Goal: Download file/media

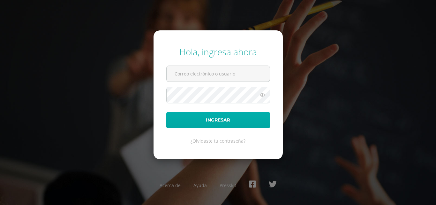
type input "[EMAIL_ADDRESS][DOMAIN_NAME]"
click at [232, 124] on button "Ingresar" at bounding box center [218, 120] width 104 height 16
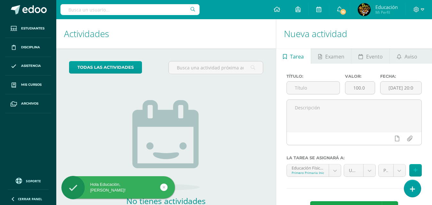
click at [235, 38] on h1 "Actividades" at bounding box center [166, 33] width 204 height 29
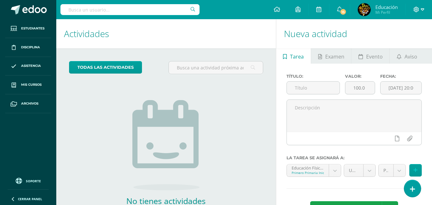
click at [417, 8] on icon at bounding box center [416, 10] width 6 height 6
click at [408, 42] on span "Cerrar sesión" at bounding box center [402, 44] width 29 height 6
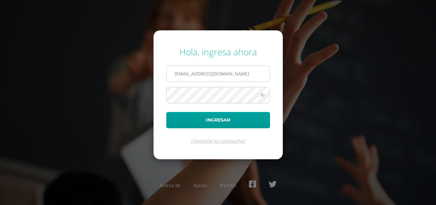
click at [247, 71] on input "erick_arredondo@donbosco.edu.gt" at bounding box center [218, 74] width 103 height 16
type input "extracurricular@donbosco.edu.gt"
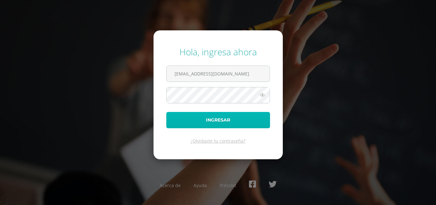
click at [227, 118] on button "Ingresar" at bounding box center [218, 120] width 104 height 16
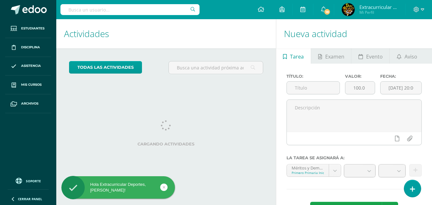
click at [239, 33] on h1 "Actividades" at bounding box center [166, 33] width 204 height 29
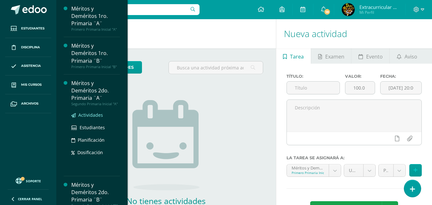
click at [85, 118] on span "Actividades" at bounding box center [90, 115] width 25 height 6
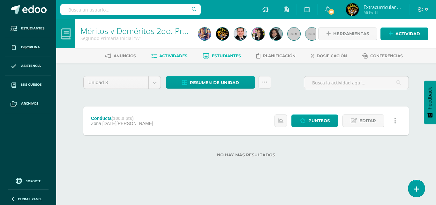
click at [219, 58] on span "Estudiantes" at bounding box center [226, 55] width 29 height 5
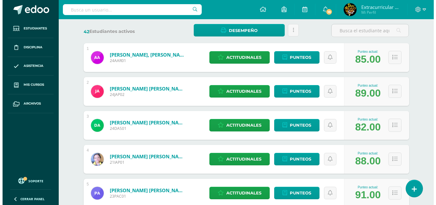
scroll to position [32, 0]
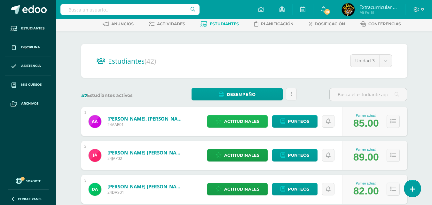
click at [243, 122] on span "Actitudinales" at bounding box center [241, 121] width 35 height 12
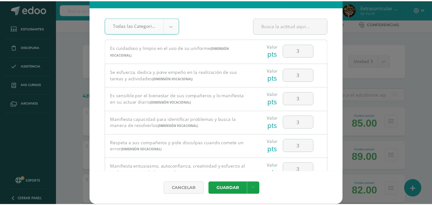
scroll to position [0, 0]
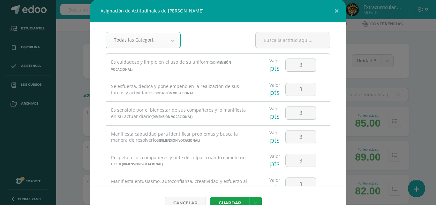
click at [425, 110] on div "Asignación de Actitudinales de Abraham Mateo Aguilar Rodríguez Todas las Catego…" at bounding box center [218, 109] width 431 height 219
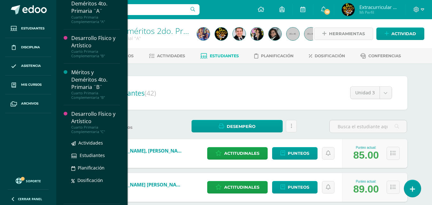
scroll to position [238, 0]
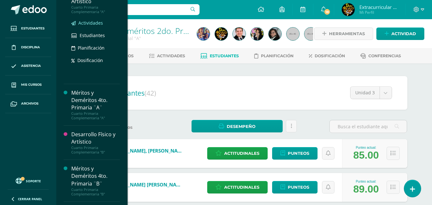
click at [93, 27] on link "Actividades" at bounding box center [95, 22] width 49 height 7
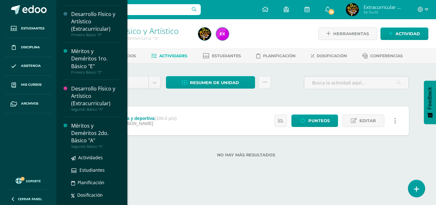
scroll to position [1115, 0]
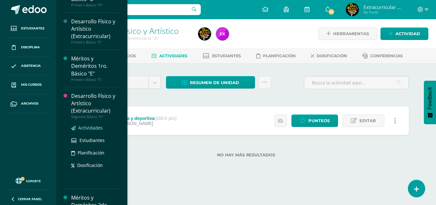
click at [91, 131] on span "Actividades" at bounding box center [90, 128] width 25 height 6
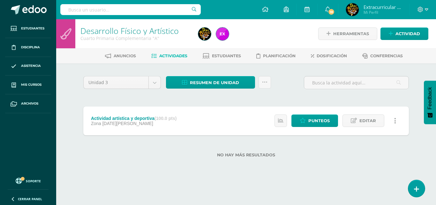
click at [292, 88] on div "Unidad 3 Unidad 1 Unidad 2 Unidad 3 Unidad 4 Resumen de unidad Descargar como H…" at bounding box center [246, 85] width 331 height 18
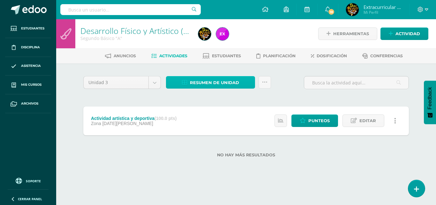
click at [229, 84] on span "Resumen de unidad" at bounding box center [214, 83] width 49 height 12
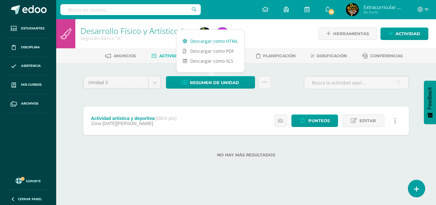
click at [212, 41] on link "Descargar como HTML" at bounding box center [211, 41] width 68 height 10
click at [284, 77] on div "Unidad 3 Unidad 1 Unidad 2 Unidad 3 Unidad 4 Resumen de unidad Subir actividade…" at bounding box center [246, 85] width 331 height 18
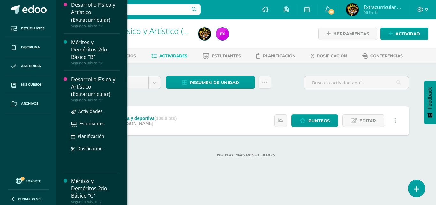
scroll to position [1216, 0]
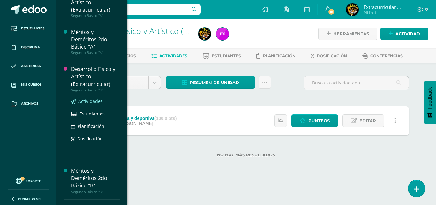
click at [90, 104] on span "Actividades" at bounding box center [90, 101] width 25 height 6
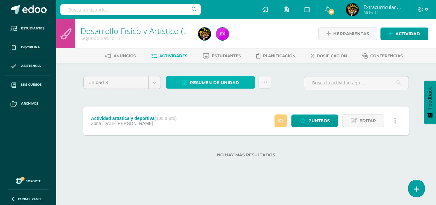
click at [214, 81] on span "Resumen de unidad" at bounding box center [214, 83] width 49 height 12
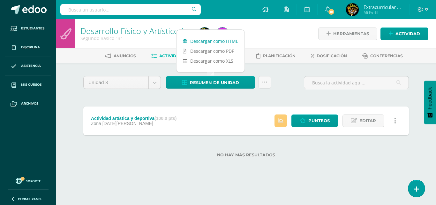
click at [208, 42] on link "Descargar como HTML" at bounding box center [211, 41] width 68 height 10
click at [271, 36] on div at bounding box center [256, 33] width 120 height 29
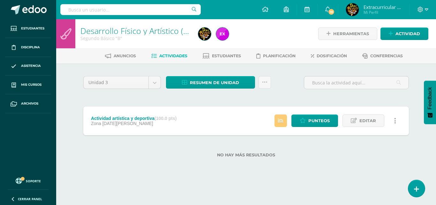
click at [285, 77] on div "Unidad 3 Unidad 1 Unidad 2 Unidad 3 Unidad 4 Resumen de unidad Subir actividade…" at bounding box center [246, 85] width 331 height 18
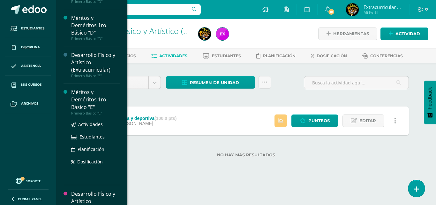
scroll to position [1263, 0]
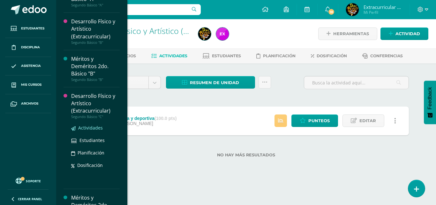
click at [91, 131] on span "Actividades" at bounding box center [90, 128] width 25 height 6
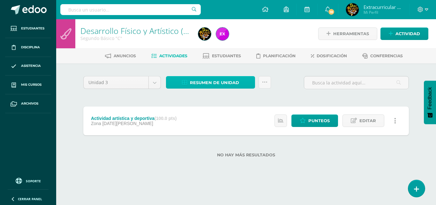
click at [217, 86] on span "Resumen de unidad" at bounding box center [214, 83] width 49 height 12
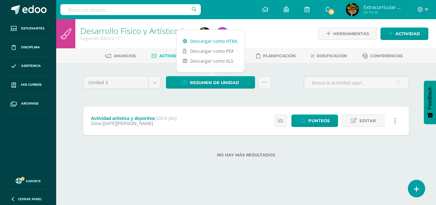
click at [224, 38] on link "Descargar como HTML" at bounding box center [211, 41] width 68 height 10
click at [278, 32] on div at bounding box center [256, 33] width 120 height 29
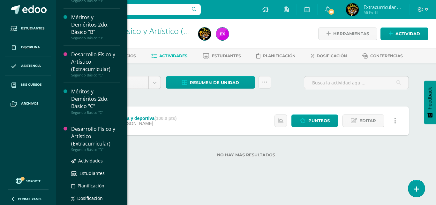
scroll to position [1401, 0]
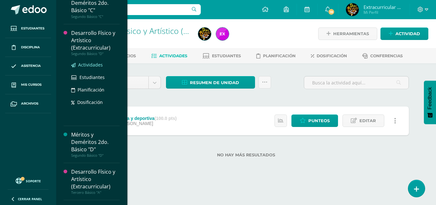
click at [90, 68] on span "Actividades" at bounding box center [90, 65] width 25 height 6
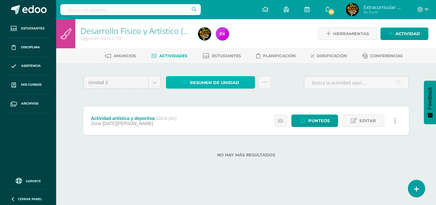
click at [215, 81] on span "Resumen de unidad" at bounding box center [214, 83] width 49 height 12
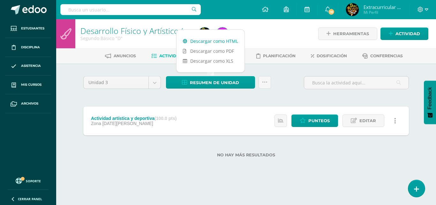
click at [216, 40] on link "Descargar como HTML" at bounding box center [211, 41] width 68 height 10
click at [275, 29] on div at bounding box center [256, 33] width 120 height 29
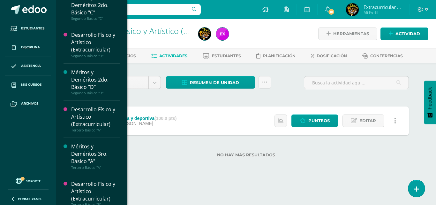
scroll to position [1457, 0]
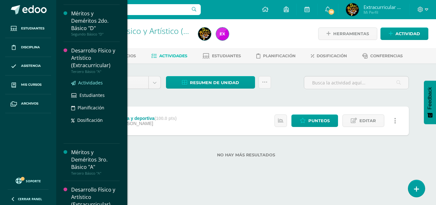
click at [97, 86] on span "Actividades" at bounding box center [90, 83] width 25 height 6
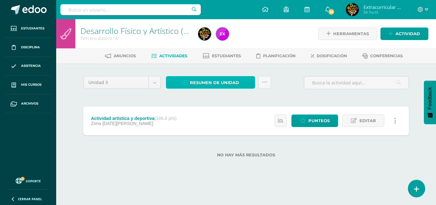
click at [218, 81] on span "Resumen de unidad" at bounding box center [214, 83] width 49 height 12
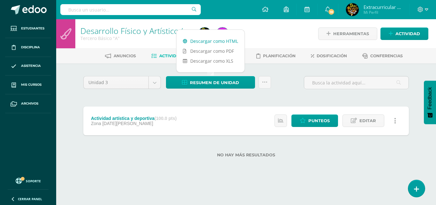
click at [214, 42] on link "Descargar como HTML" at bounding box center [211, 41] width 68 height 10
click at [287, 77] on div "Unidad 3 Unidad 1 Unidad 2 Unidad 3 Unidad 4 Resumen de unidad Subir actividade…" at bounding box center [246, 85] width 331 height 18
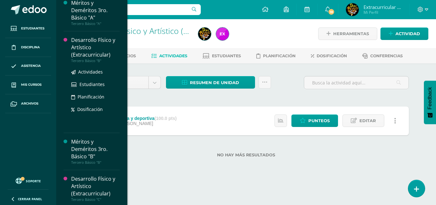
scroll to position [1478, 0]
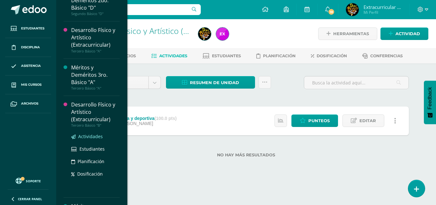
click at [87, 139] on span "Actividades" at bounding box center [90, 136] width 25 height 6
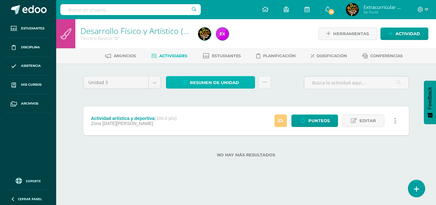
click at [209, 78] on span "Resumen de unidad" at bounding box center [214, 83] width 49 height 12
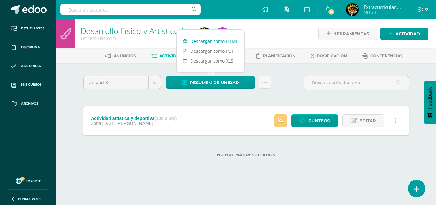
click at [213, 40] on link "Descargar como HTML" at bounding box center [211, 41] width 68 height 10
click at [281, 74] on div "Unidad 3 Unidad 1 Unidad 2 Unidad 3 Unidad 4 Resumen de unidad Subir actividade…" at bounding box center [246, 120] width 351 height 114
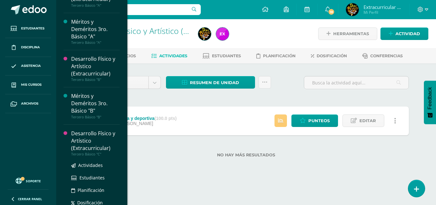
scroll to position [1587, 0]
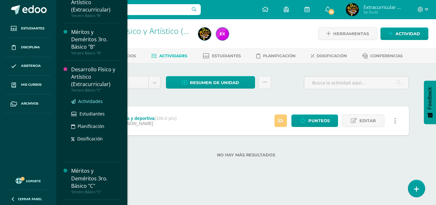
click at [92, 104] on span "Actividades" at bounding box center [90, 101] width 25 height 6
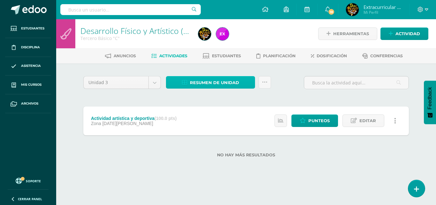
click at [221, 85] on span "Resumen de unidad" at bounding box center [214, 83] width 49 height 12
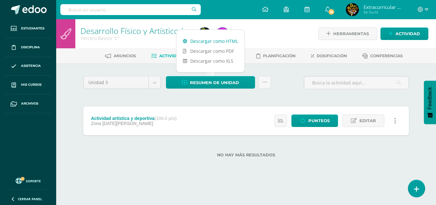
click at [212, 42] on link "Descargar como HTML" at bounding box center [211, 41] width 68 height 10
click at [286, 74] on div "Unidad 3 Unidad 1 Unidad 2 Unidad 3 Unidad 4 Resumen de unidad Subir actividade…" at bounding box center [246, 120] width 351 height 114
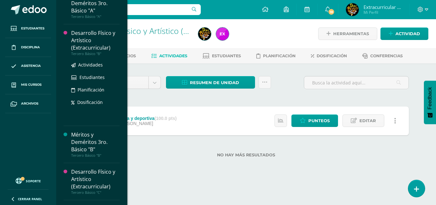
scroll to position [1581, 0]
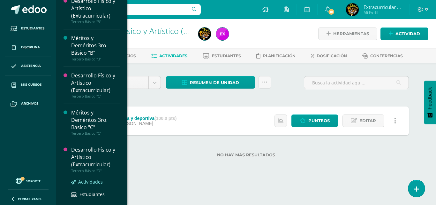
click at [92, 185] on span "Actividades" at bounding box center [90, 182] width 25 height 6
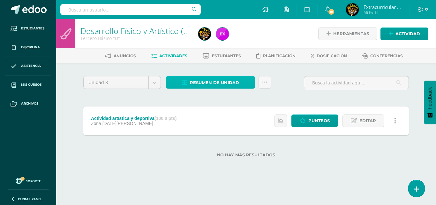
click at [234, 82] on span "Resumen de unidad" at bounding box center [214, 83] width 49 height 12
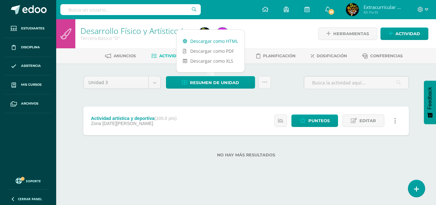
click at [221, 42] on link "Descargar como HTML" at bounding box center [211, 41] width 68 height 10
click at [115, 65] on div "Unidad 3 Unidad 1 Unidad 2 Unidad 3 Unidad 4 Resumen de unidad Subir actividade…" at bounding box center [246, 120] width 351 height 114
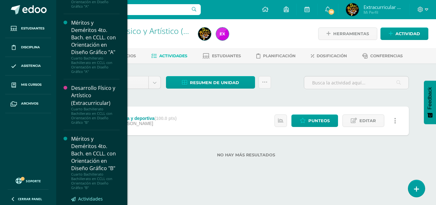
scroll to position [2509, 0]
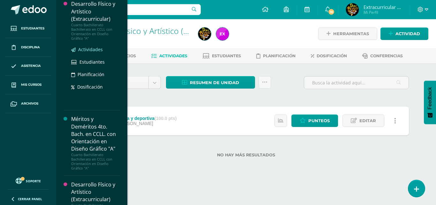
click at [89, 52] on span "Actividades" at bounding box center [90, 49] width 25 height 6
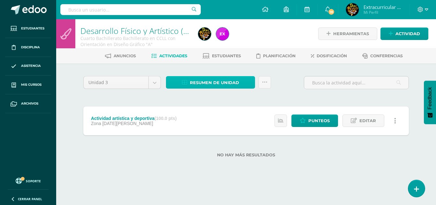
click at [216, 83] on span "Resumen de unidad" at bounding box center [214, 83] width 49 height 12
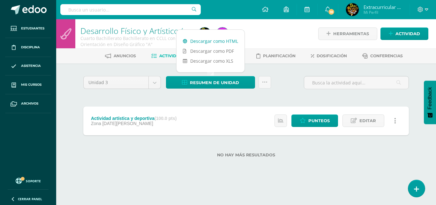
click at [217, 39] on link "Descargar como HTML" at bounding box center [211, 41] width 68 height 10
click at [111, 68] on div "Unidad 3 Unidad 1 Unidad 2 Unidad 3 Unidad 4 Resumen de unidad Subir actividade…" at bounding box center [246, 120] width 351 height 114
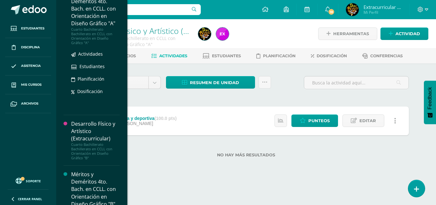
scroll to position [2600, 0]
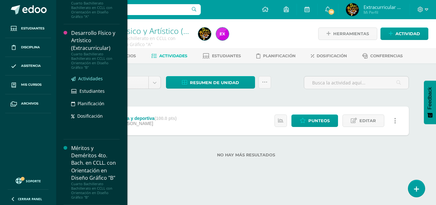
click at [89, 81] on span "Actividades" at bounding box center [90, 78] width 25 height 6
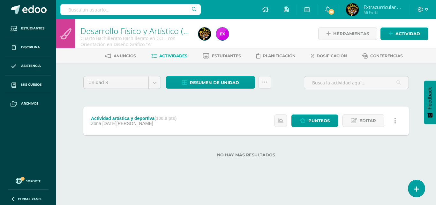
scroll to position [2541, 0]
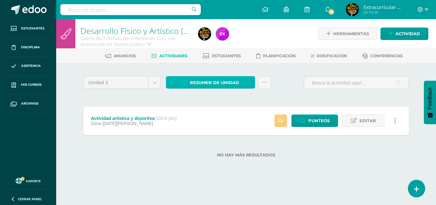
click at [227, 79] on span "Resumen de unidad" at bounding box center [214, 83] width 49 height 12
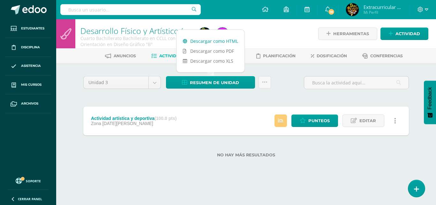
click at [224, 42] on link "Descargar como HTML" at bounding box center [211, 41] width 68 height 10
click at [281, 73] on div "Unidad 3 Unidad 1 Unidad 2 Unidad 3 Unidad 4 Resumen de unidad Subir actividade…" at bounding box center [246, 120] width 351 height 114
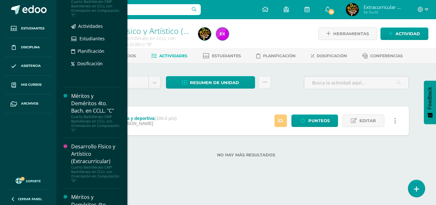
scroll to position [1792, 0]
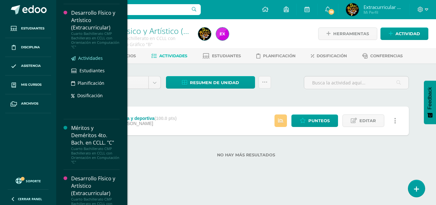
click at [92, 61] on span "Actividades" at bounding box center [90, 58] width 25 height 6
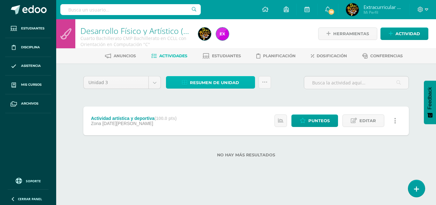
click at [231, 86] on span "Resumen de unidad" at bounding box center [214, 83] width 49 height 12
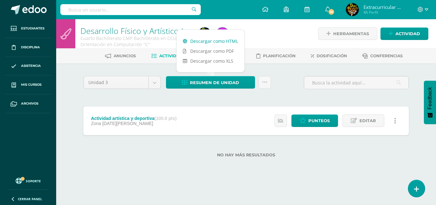
click at [222, 41] on link "Descargar como HTML" at bounding box center [211, 41] width 68 height 10
click at [288, 82] on div "Unidad 3 Unidad 1 Unidad 2 Unidad 3 Unidad 4 Resumen de unidad Subir actividade…" at bounding box center [246, 85] width 331 height 18
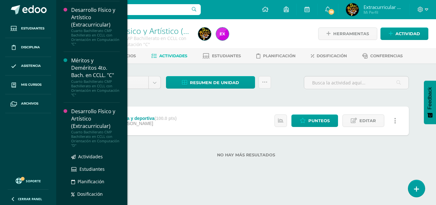
scroll to position [1859, 0]
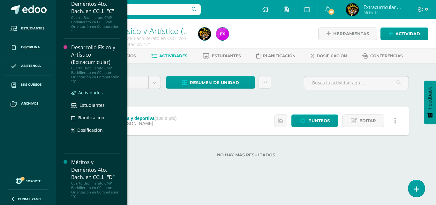
click at [92, 96] on span "Actividades" at bounding box center [90, 92] width 25 height 6
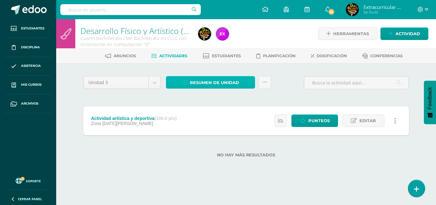
click at [239, 83] on link "Resumen de unidad" at bounding box center [210, 82] width 89 height 12
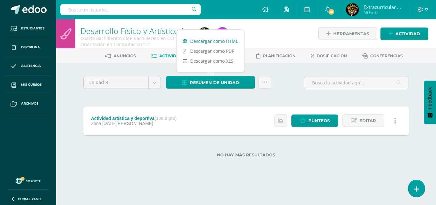
click at [219, 40] on link "Descargar como HTML" at bounding box center [211, 41] width 68 height 10
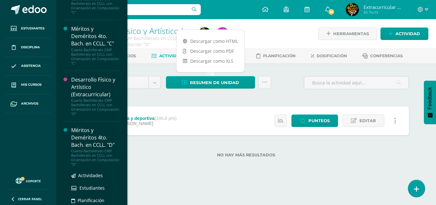
scroll to position [1891, 0]
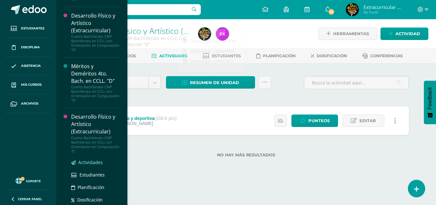
click at [99, 165] on span "Actividades" at bounding box center [90, 162] width 25 height 6
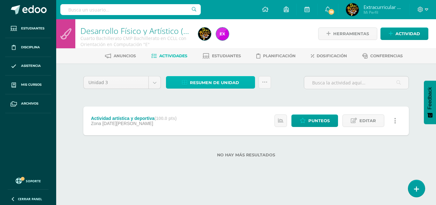
click at [226, 82] on span "Resumen de unidad" at bounding box center [214, 83] width 49 height 12
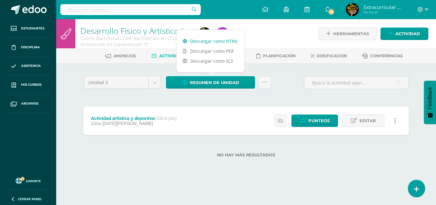
click at [219, 40] on link "Descargar como HTML" at bounding box center [211, 41] width 68 height 10
click at [276, 78] on div "Unidad 3 Unidad 1 Unidad 2 Unidad 3 Unidad 4 Resumen de unidad Subir actividade…" at bounding box center [246, 85] width 331 height 18
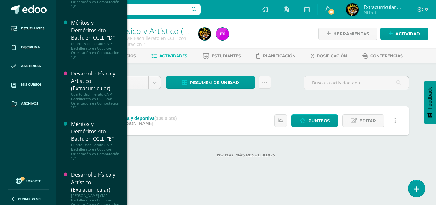
scroll to position [2030, 0]
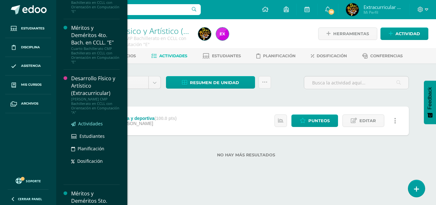
click at [95, 127] on span "Actividades" at bounding box center [90, 123] width 25 height 6
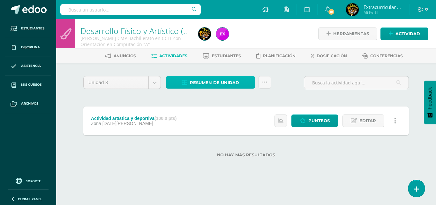
click at [213, 85] on span "Resumen de unidad" at bounding box center [214, 83] width 49 height 12
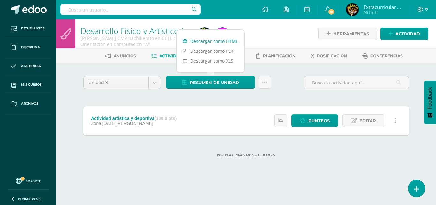
click at [214, 41] on link "Descargar como HTML" at bounding box center [211, 41] width 68 height 10
click at [280, 36] on div at bounding box center [256, 33] width 120 height 29
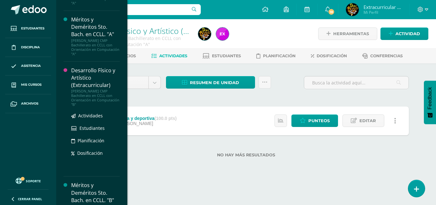
scroll to position [2172, 0]
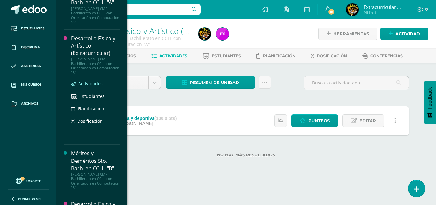
click at [92, 87] on span "Actividades" at bounding box center [90, 84] width 25 height 6
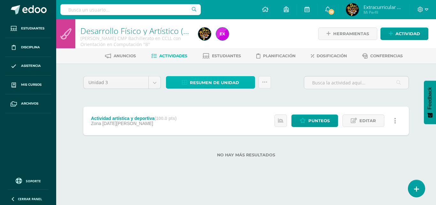
click at [223, 78] on span "Resumen de unidad" at bounding box center [214, 83] width 49 height 12
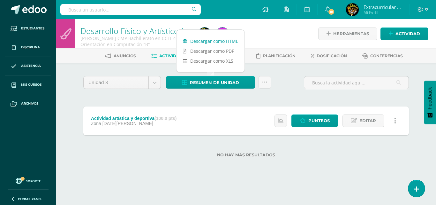
click at [223, 41] on link "Descargar como HTML" at bounding box center [211, 41] width 68 height 10
click at [272, 34] on div at bounding box center [256, 33] width 120 height 29
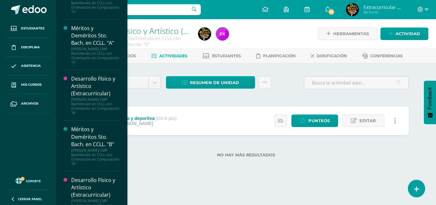
scroll to position [2291, 0]
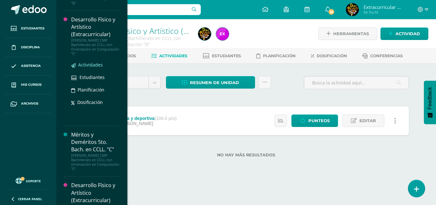
click at [92, 68] on span "Actividades" at bounding box center [90, 65] width 25 height 6
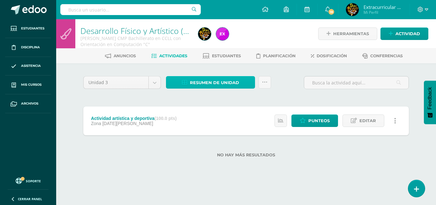
click at [219, 82] on span "Resumen de unidad" at bounding box center [214, 83] width 49 height 12
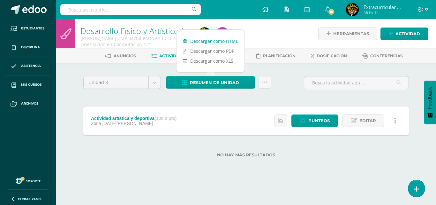
click at [213, 41] on link "Descargar como HTML" at bounding box center [211, 41] width 68 height 10
click at [293, 83] on div "Unidad 3 Unidad 1 Unidad 2 Unidad 3 Unidad 4 Resumen de unidad Subir actividade…" at bounding box center [246, 85] width 331 height 18
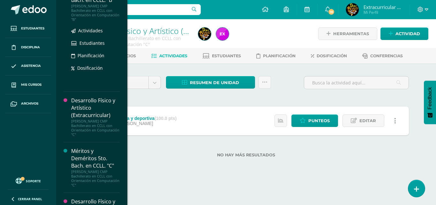
scroll to position [2339, 0]
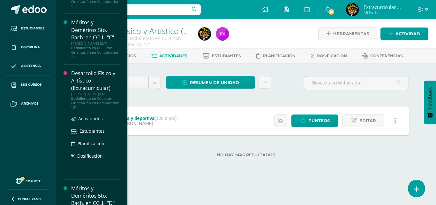
click at [90, 121] on span "Actividades" at bounding box center [90, 118] width 25 height 6
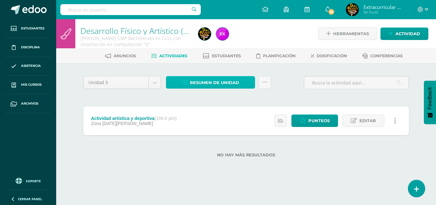
click at [228, 82] on span "Resumen de unidad" at bounding box center [214, 83] width 49 height 12
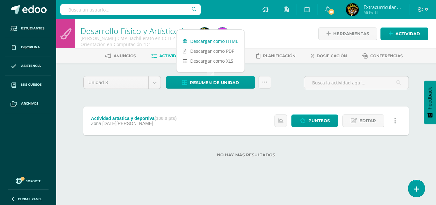
click at [210, 40] on link "Descargar como HTML" at bounding box center [211, 41] width 68 height 10
click at [268, 35] on div at bounding box center [256, 33] width 120 height 29
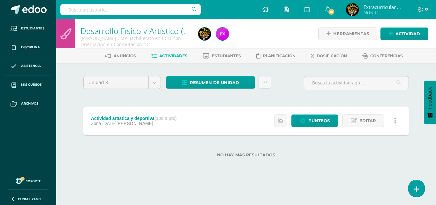
click at [292, 85] on div "Unidad 3 Unidad 1 Unidad 2 Unidad 3 Unidad 4 Resumen de unidad Subir actividade…" at bounding box center [246, 85] width 331 height 18
click at [89, 96] on div "Unidad 3 Unidad 1 Unidad 2 Unidad 3 Unidad 4 Resumen de unidad Subir actividade…" at bounding box center [246, 120] width 331 height 89
click at [296, 81] on div "Unidad 3 Unidad 1 Unidad 2 Unidad 3 Unidad 4 Resumen de unidad Subir actividade…" at bounding box center [246, 85] width 331 height 18
click at [294, 76] on div "Unidad 3 Unidad 1 Unidad 2 Unidad 3 Unidad 4 Resumen de unidad Subir actividade…" at bounding box center [246, 85] width 331 height 18
click at [72, 89] on div "Unidad 3 Unidad 1 Unidad 2 Unidad 3 Unidad 4 Resumen de unidad Subir actividade…" at bounding box center [246, 120] width 351 height 114
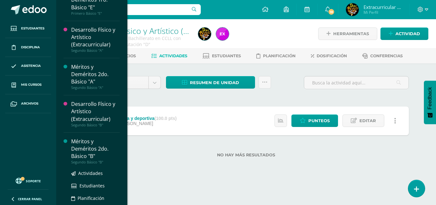
scroll to position [1117, 0]
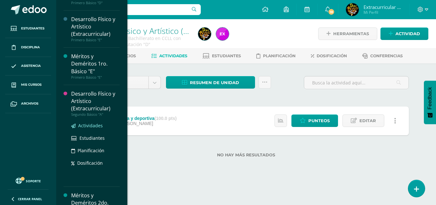
click at [91, 128] on span "Actividades" at bounding box center [90, 125] width 25 height 6
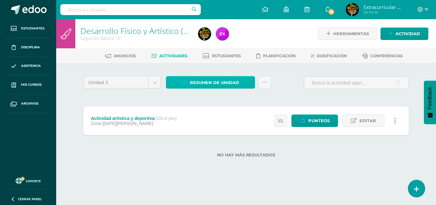
click at [201, 84] on span "Resumen de unidad" at bounding box center [214, 83] width 49 height 12
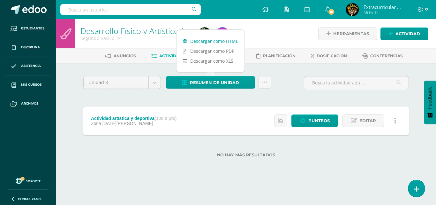
click at [205, 39] on link "Descargar como HTML" at bounding box center [211, 41] width 68 height 10
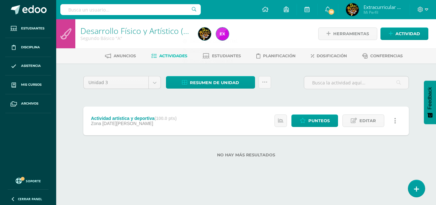
click at [276, 39] on div at bounding box center [256, 33] width 120 height 29
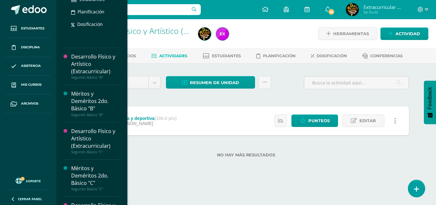
scroll to position [1292, 0]
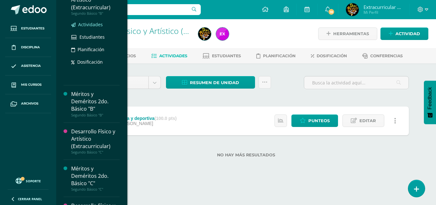
click at [94, 27] on span "Actividades" at bounding box center [90, 24] width 25 height 6
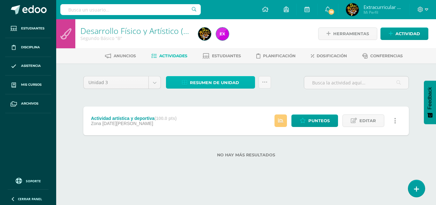
click at [208, 79] on span "Resumen de unidad" at bounding box center [214, 83] width 49 height 12
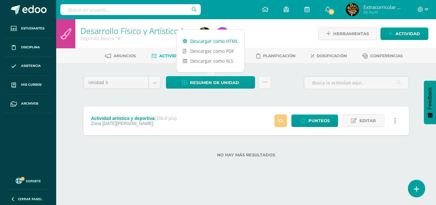
click at [212, 42] on link "Descargar como HTML" at bounding box center [211, 41] width 68 height 10
click at [283, 41] on div at bounding box center [256, 33] width 120 height 29
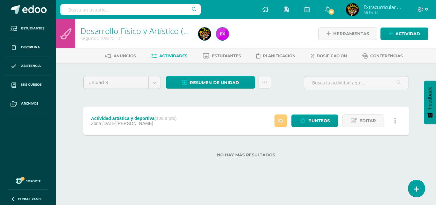
click at [286, 81] on div "Unidad 3 Unidad 1 Unidad 2 Unidad 3 Unidad 4 Resumen de unidad Subir actividade…" at bounding box center [246, 85] width 331 height 18
click at [287, 82] on div "Unidad 3 Unidad 1 Unidad 2 Unidad 3 Unidad 4 Resumen de unidad Subir actividade…" at bounding box center [246, 85] width 331 height 18
click at [287, 83] on div "Unidad 3 Unidad 1 Unidad 2 Unidad 3 Unidad 4 Resumen de unidad Subir actividade…" at bounding box center [246, 85] width 331 height 18
click at [427, 10] on icon at bounding box center [427, 9] width 4 height 2
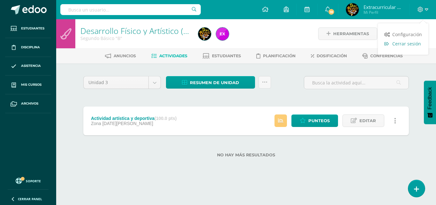
click at [406, 42] on span "Cerrar sesión" at bounding box center [407, 44] width 29 height 6
